Goal: Subscribe to service/newsletter

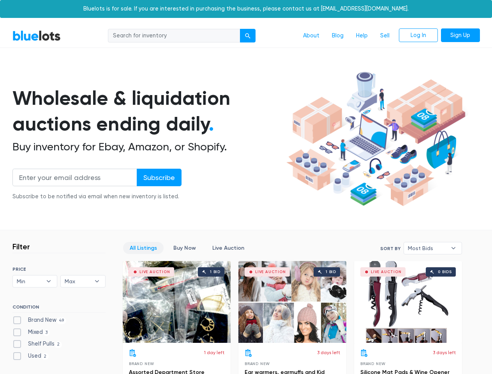
click at [248, 36] on div "submit" at bounding box center [247, 35] width 5 height 5
click at [159, 177] on input "Subscribe" at bounding box center [159, 178] width 45 height 18
click at [35, 282] on span "Min" at bounding box center [30, 282] width 26 height 12
click at [83, 282] on span "Max" at bounding box center [78, 282] width 26 height 12
click at [433, 248] on span "Most Bids" at bounding box center [427, 249] width 39 height 12
